Goal: Task Accomplishment & Management: Complete application form

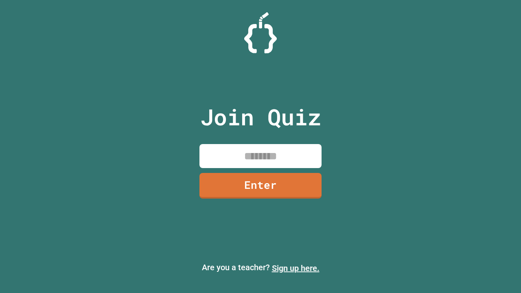
click at [296, 268] on link "Sign up here." at bounding box center [296, 268] width 48 height 10
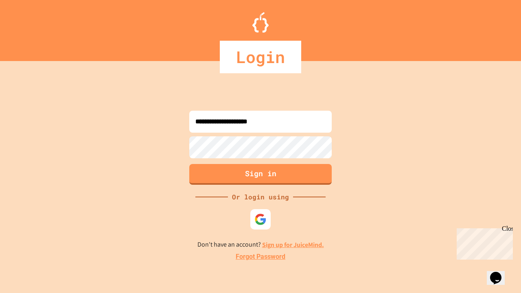
type input "**********"
